Goal: Task Accomplishment & Management: Manage account settings

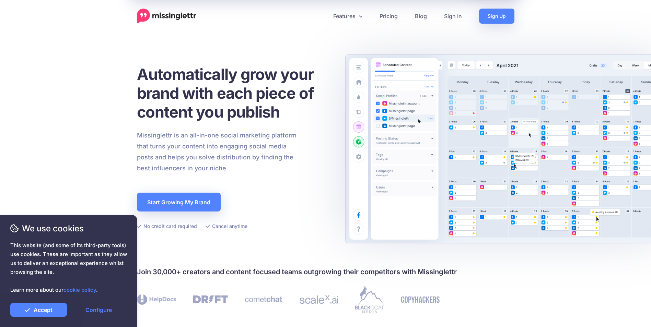
click at [182, 14] on img at bounding box center [166, 16] width 59 height 15
click at [454, 16] on link "Sign In" at bounding box center [452, 16] width 35 height 15
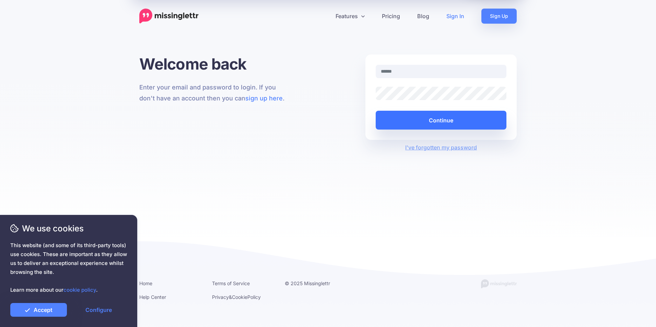
type input "**********"
click at [449, 122] on button "Continue" at bounding box center [441, 120] width 131 height 19
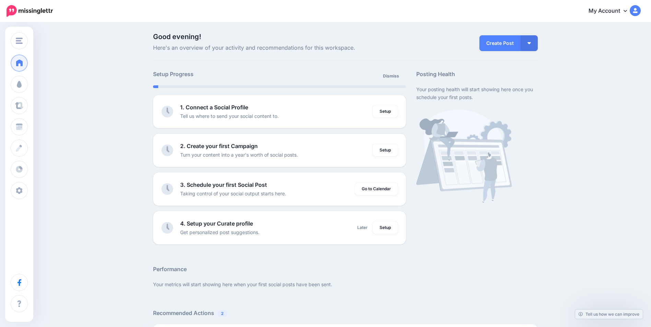
click at [627, 11] on icon at bounding box center [624, 10] width 3 height 5
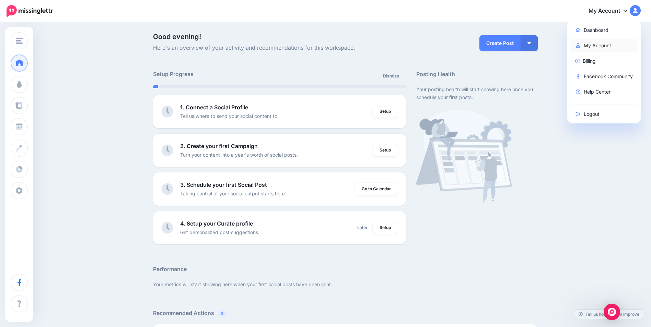
click at [605, 45] on link "My Account" at bounding box center [604, 45] width 68 height 13
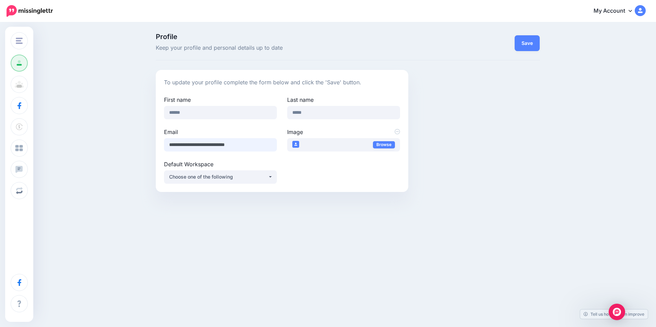
click at [261, 147] on input "**********" at bounding box center [220, 144] width 113 height 13
click at [505, 155] on div "**********" at bounding box center [348, 131] width 395 height 122
drag, startPoint x: 258, startPoint y: 146, endPoint x: 70, endPoint y: 138, distance: 188.2
click at [70, 138] on div "Profile Keep your profile and personal details up to date Save To update your p…" at bounding box center [328, 115] width 656 height 185
type input "**********"
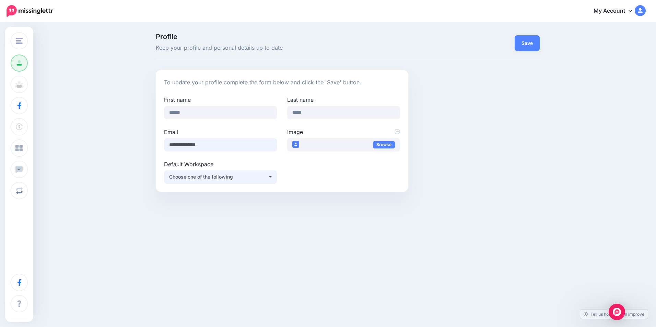
click at [272, 178] on button "Choose one of the following" at bounding box center [220, 177] width 113 height 13
drag, startPoint x: 455, startPoint y: 164, endPoint x: 457, endPoint y: 161, distance: 4.2
click at [456, 163] on div "**********" at bounding box center [348, 131] width 395 height 122
click at [530, 46] on button "Save" at bounding box center [527, 43] width 25 height 16
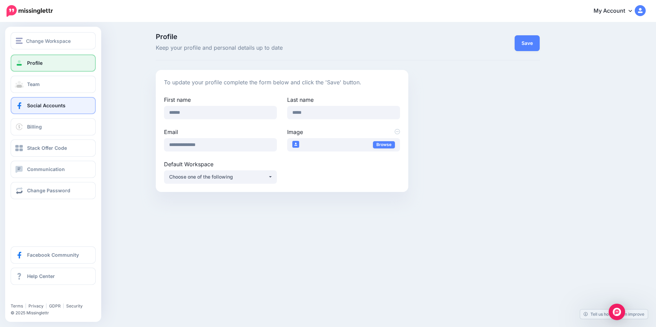
click at [32, 106] on span "Social Accounts" at bounding box center [46, 106] width 38 height 6
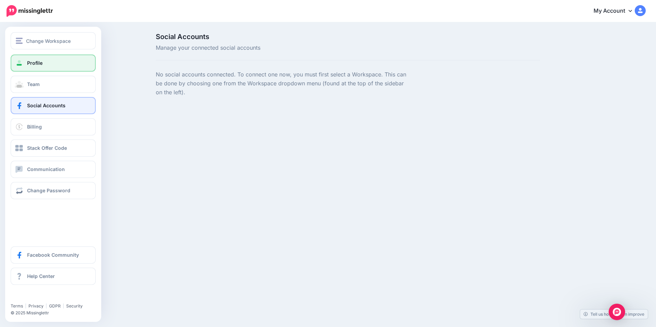
click at [37, 64] on span "Profile" at bounding box center [34, 63] width 15 height 6
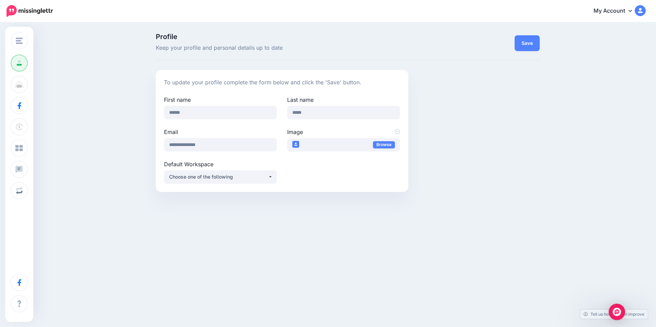
click at [628, 10] on link "My Account" at bounding box center [616, 11] width 59 height 17
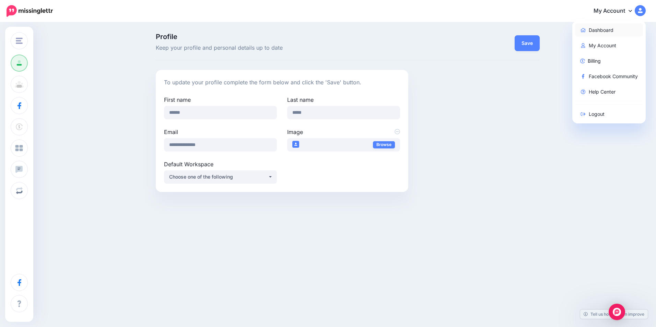
click at [599, 29] on link "Dashboard" at bounding box center [609, 29] width 68 height 13
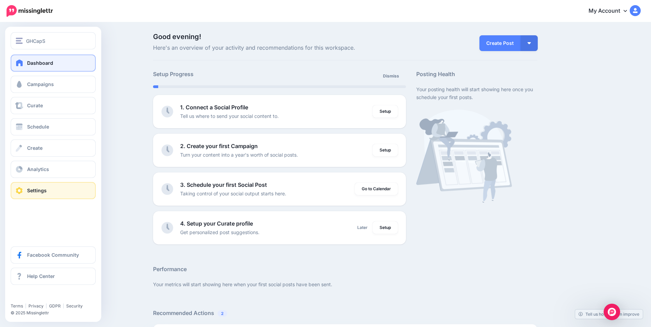
click at [44, 189] on span "Settings" at bounding box center [37, 191] width 20 height 6
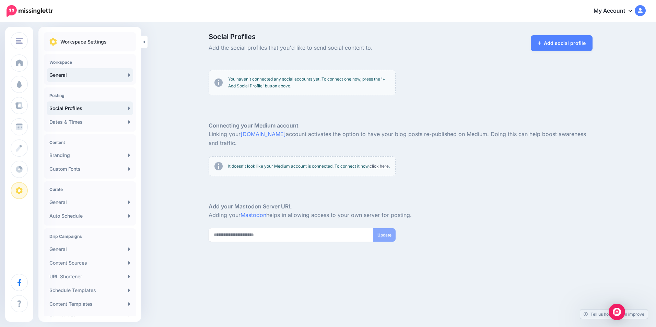
click at [124, 74] on link "General" at bounding box center [90, 75] width 86 height 14
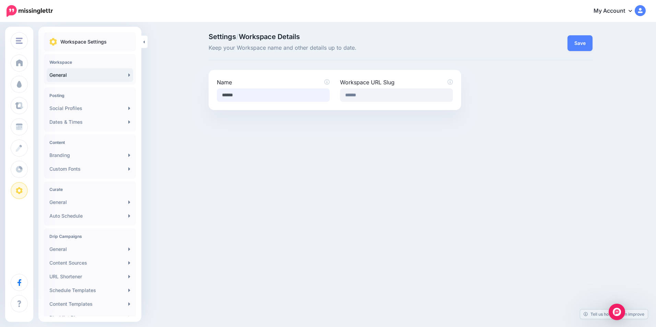
drag, startPoint x: 283, startPoint y: 94, endPoint x: 181, endPoint y: 93, distance: 101.9
click at [181, 93] on div "Settings / Workspace Details Keep your Workspace name and other details up to d…" at bounding box center [328, 71] width 656 height 97
drag, startPoint x: 400, startPoint y: 94, endPoint x: 294, endPoint y: 94, distance: 105.3
click at [294, 94] on div "Name Workspace URL Slug ******" at bounding box center [335, 90] width 247 height 24
click at [586, 42] on button "Save" at bounding box center [579, 43] width 25 height 16
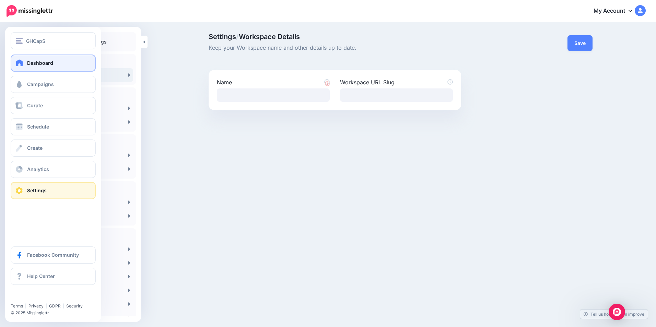
click at [56, 63] on link "Dashboard" at bounding box center [53, 63] width 85 height 17
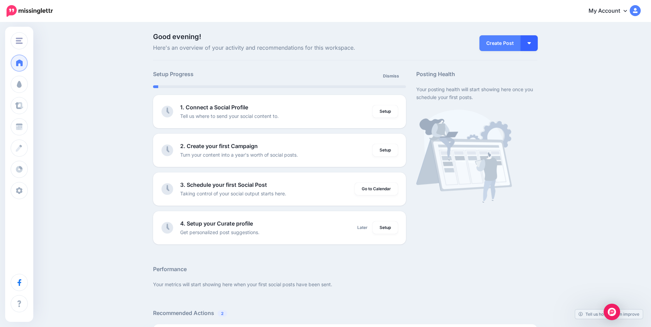
click at [529, 46] on button "button" at bounding box center [528, 43] width 17 height 16
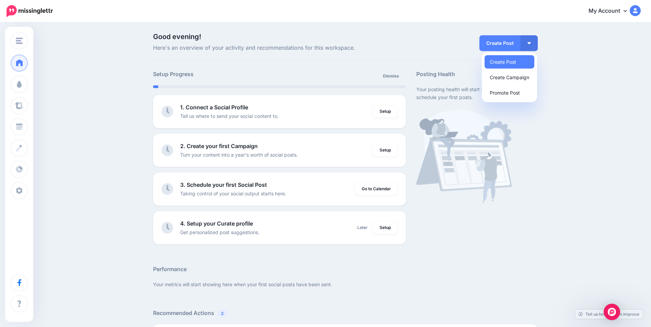
click at [393, 40] on p "Good evening! Here's an overview of your activity and recommendations for this …" at bounding box center [279, 42] width 253 height 19
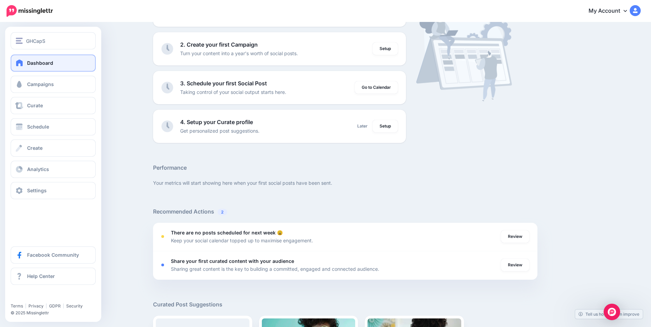
scroll to position [103, 0]
click at [47, 278] on span "Help Center" at bounding box center [41, 276] width 28 height 6
